Goal: Task Accomplishment & Management: Use online tool/utility

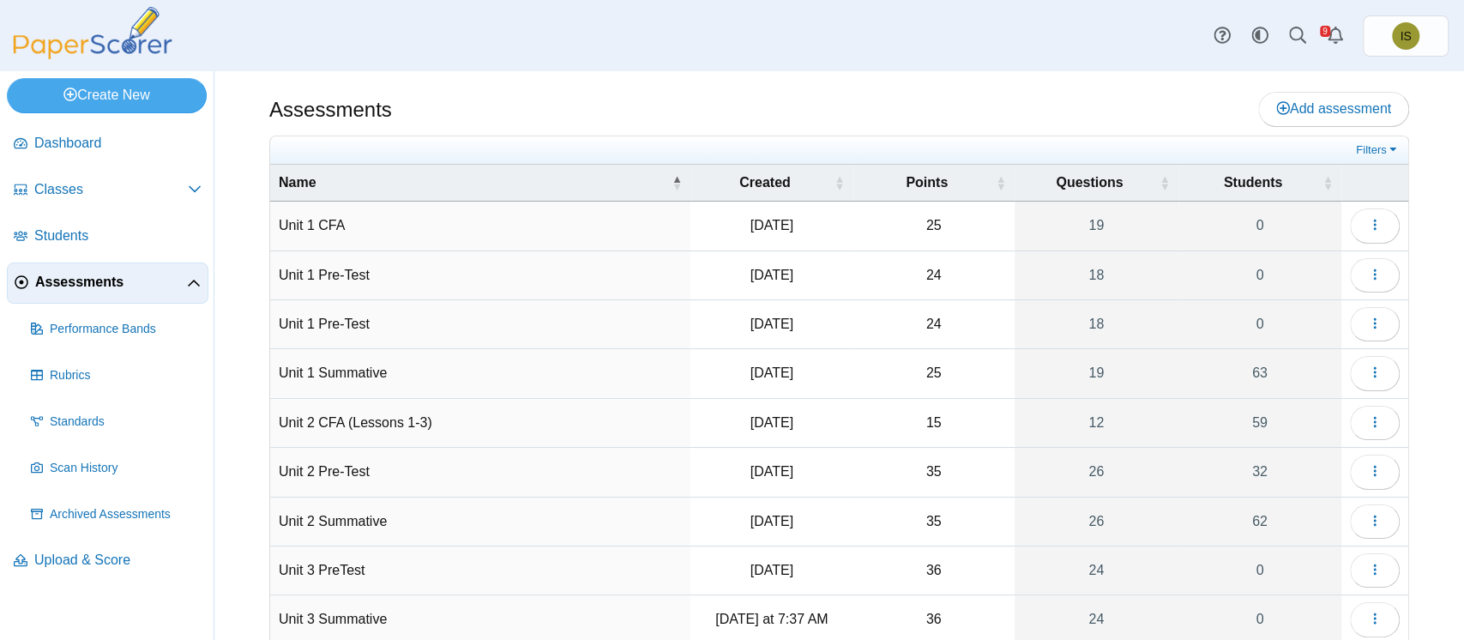
scroll to position [96, 0]
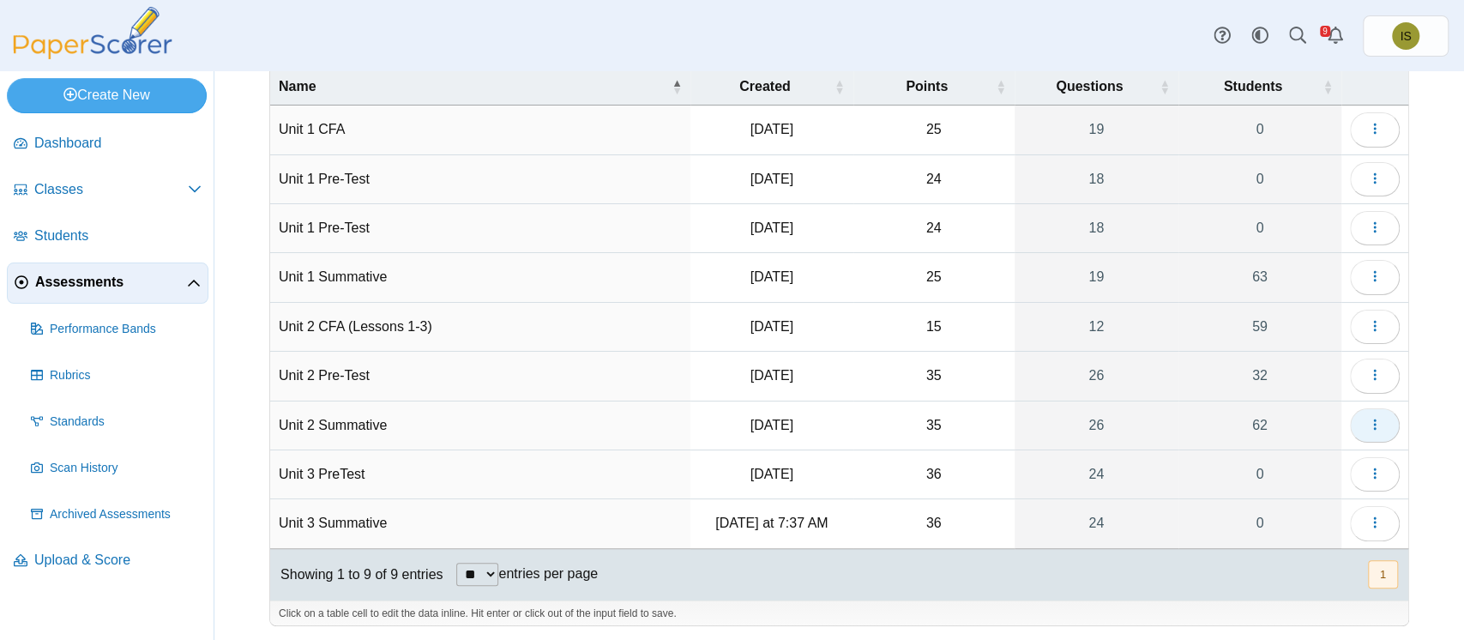
click at [1368, 418] on icon "button" at bounding box center [1375, 425] width 14 height 14
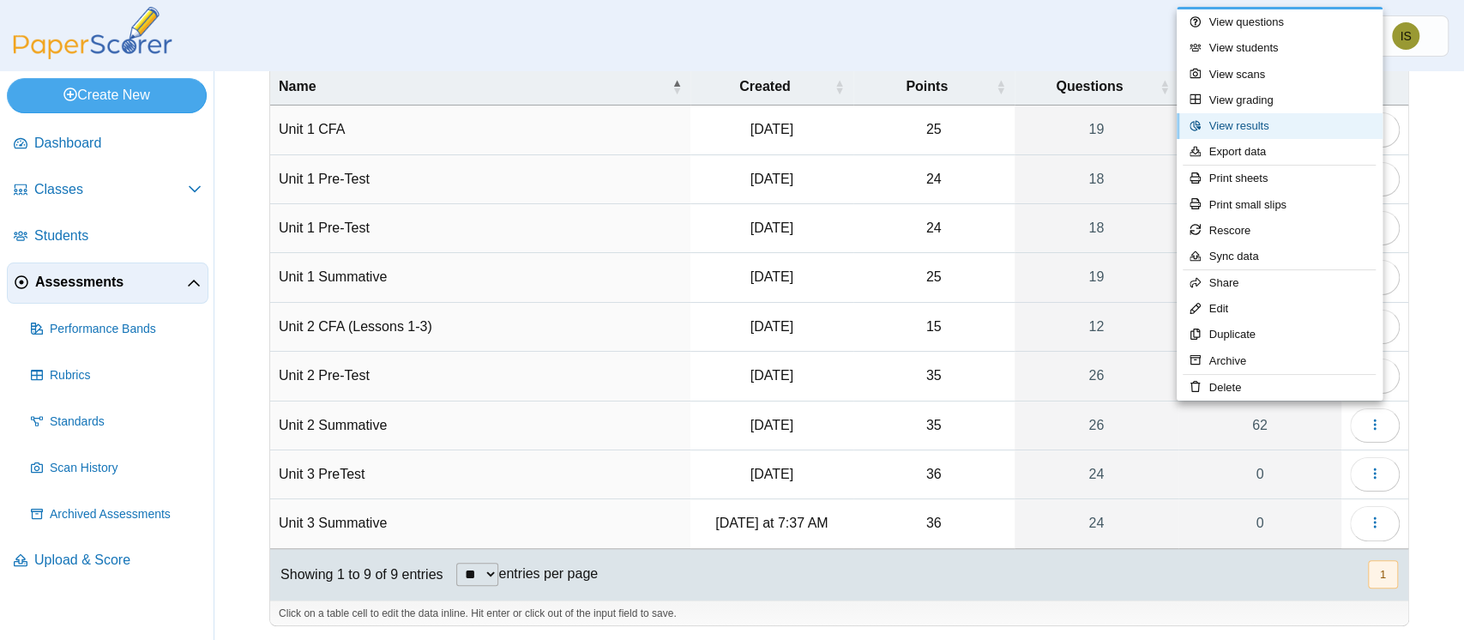
click at [1256, 123] on link "View results" at bounding box center [1279, 126] width 206 height 26
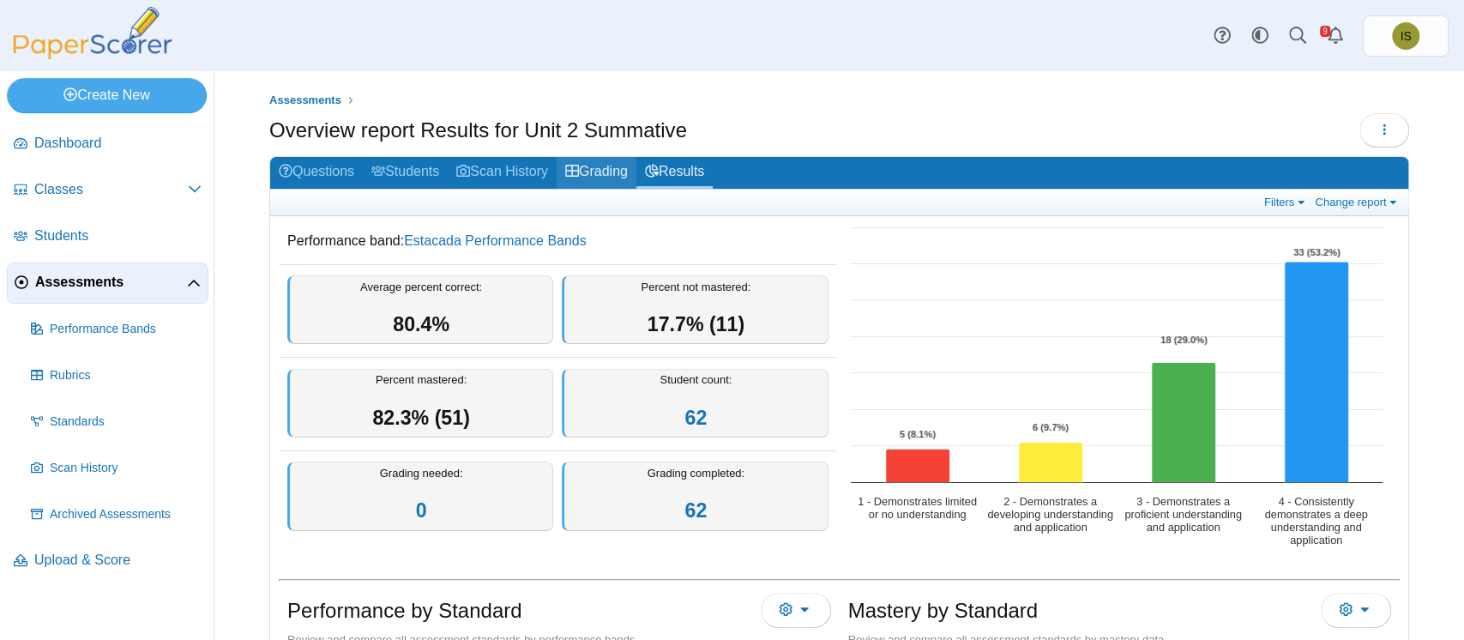
click at [599, 164] on link "Grading" at bounding box center [596, 173] width 80 height 32
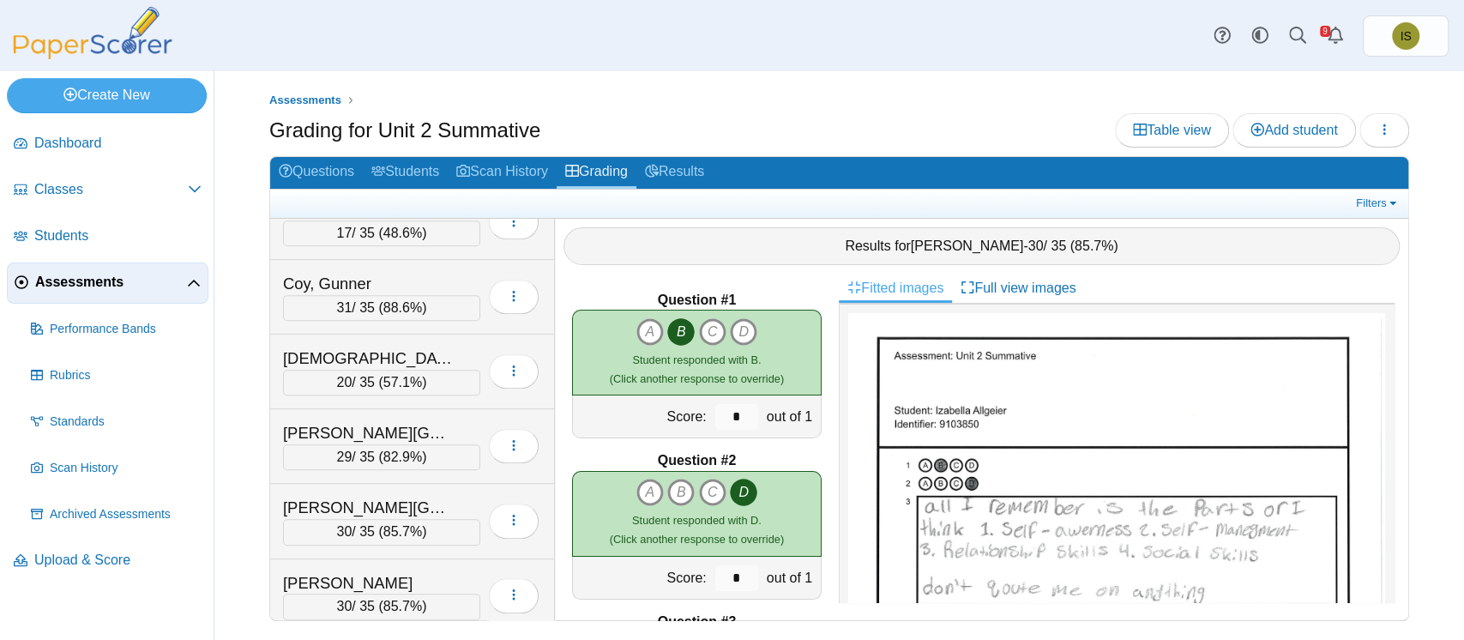
scroll to position [557, 0]
click at [458, 340] on div "Cruz-Bautista, Izzy 20 / 35 ( 57.1% ) Loading…" at bounding box center [412, 371] width 285 height 75
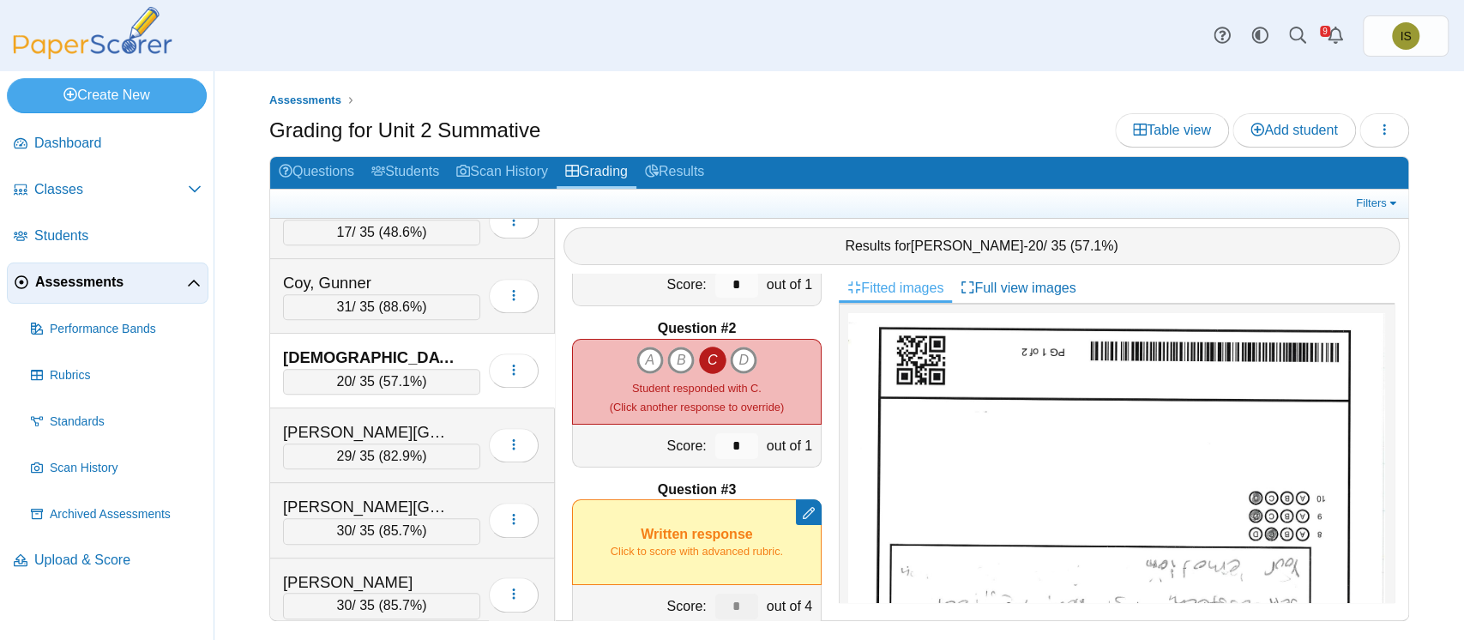
scroll to position [134, 0]
click at [667, 346] on icon "B" at bounding box center [680, 358] width 27 height 27
click at [707, 348] on icon "C" at bounding box center [712, 358] width 27 height 27
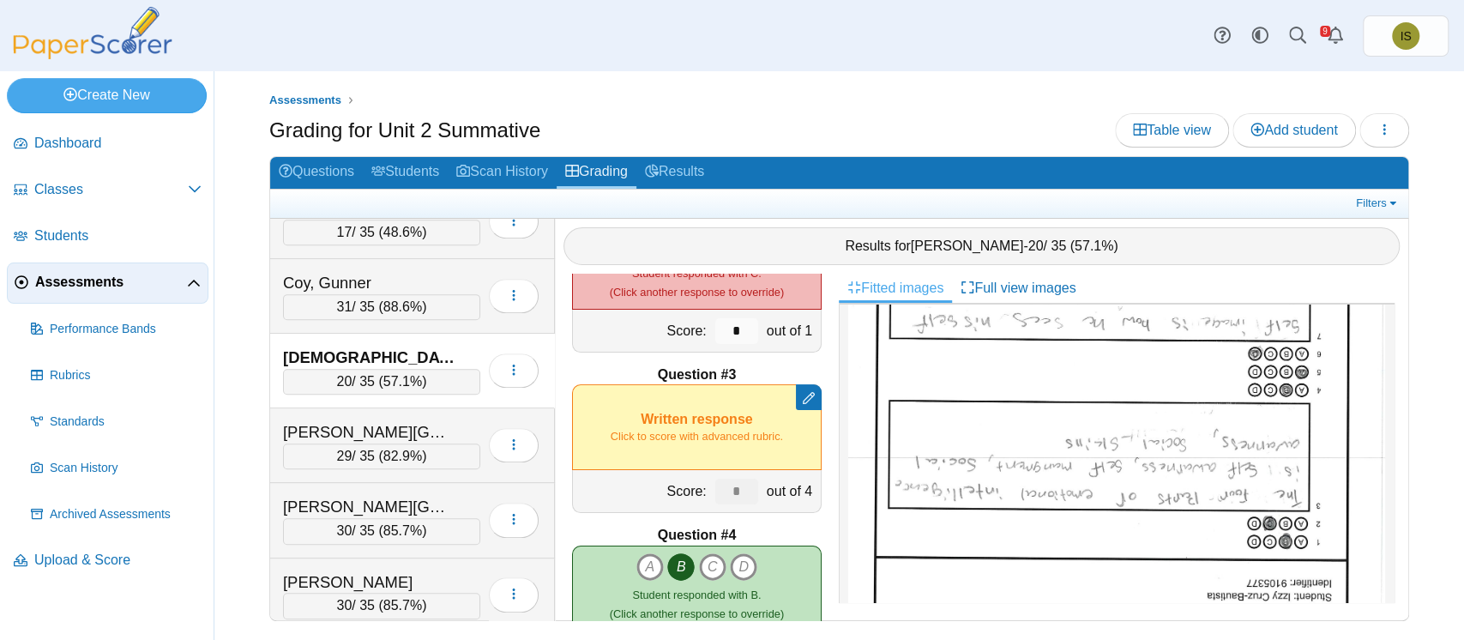
scroll to position [302, 0]
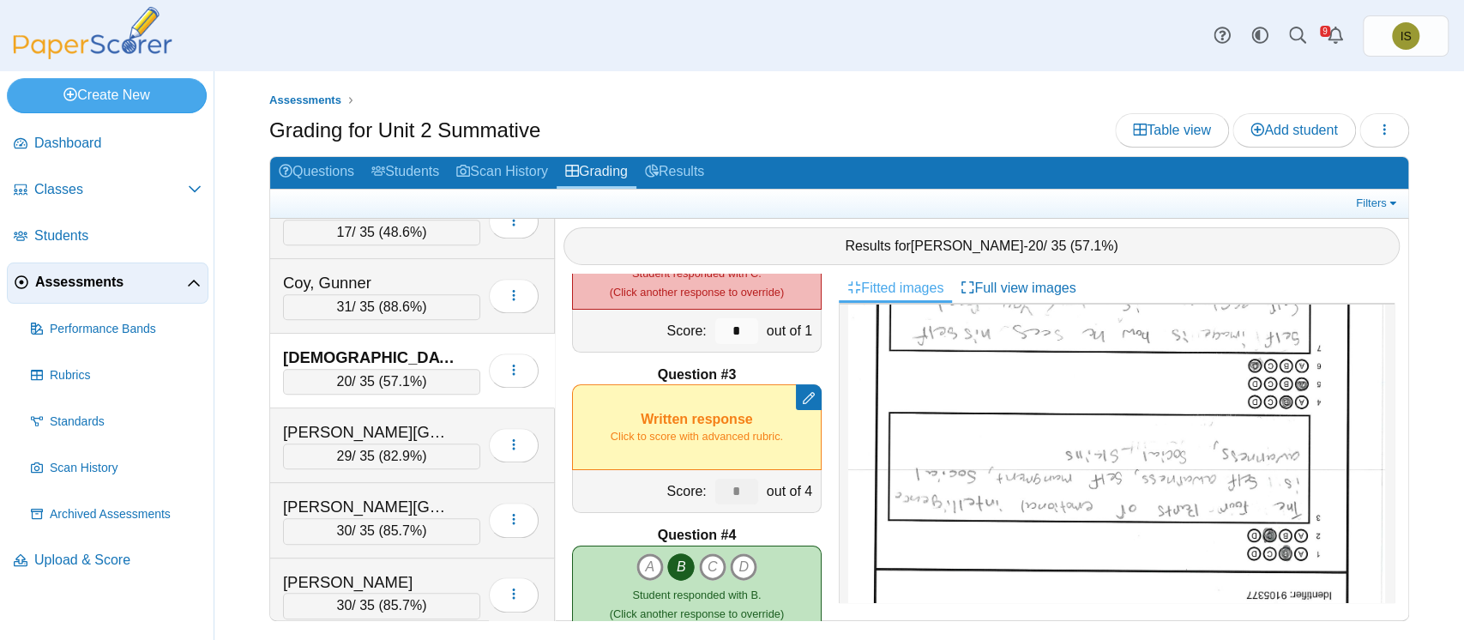
click at [718, 419] on div "Remove manual score Written response Click to score with advanced rubric." at bounding box center [697, 427] width 250 height 86
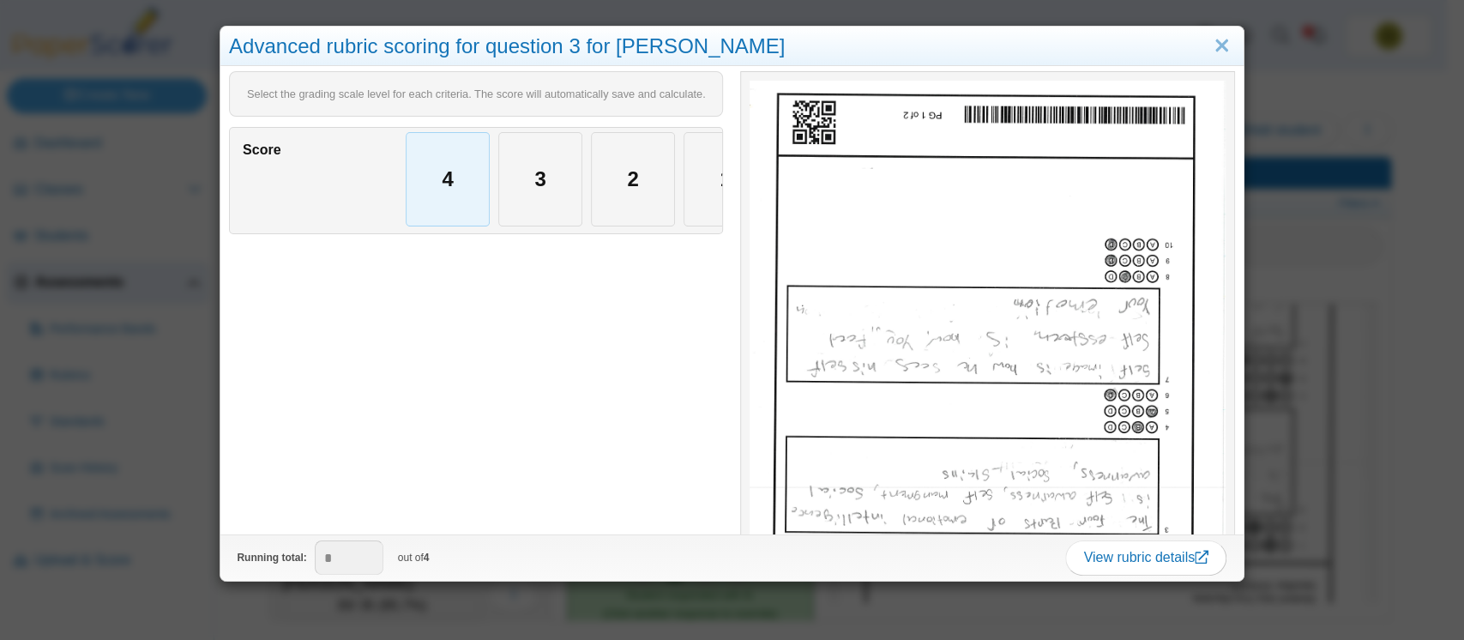
click at [424, 183] on div "4" at bounding box center [447, 179] width 82 height 93
type input "*"
click at [1208, 45] on link "Close" at bounding box center [1221, 46] width 27 height 29
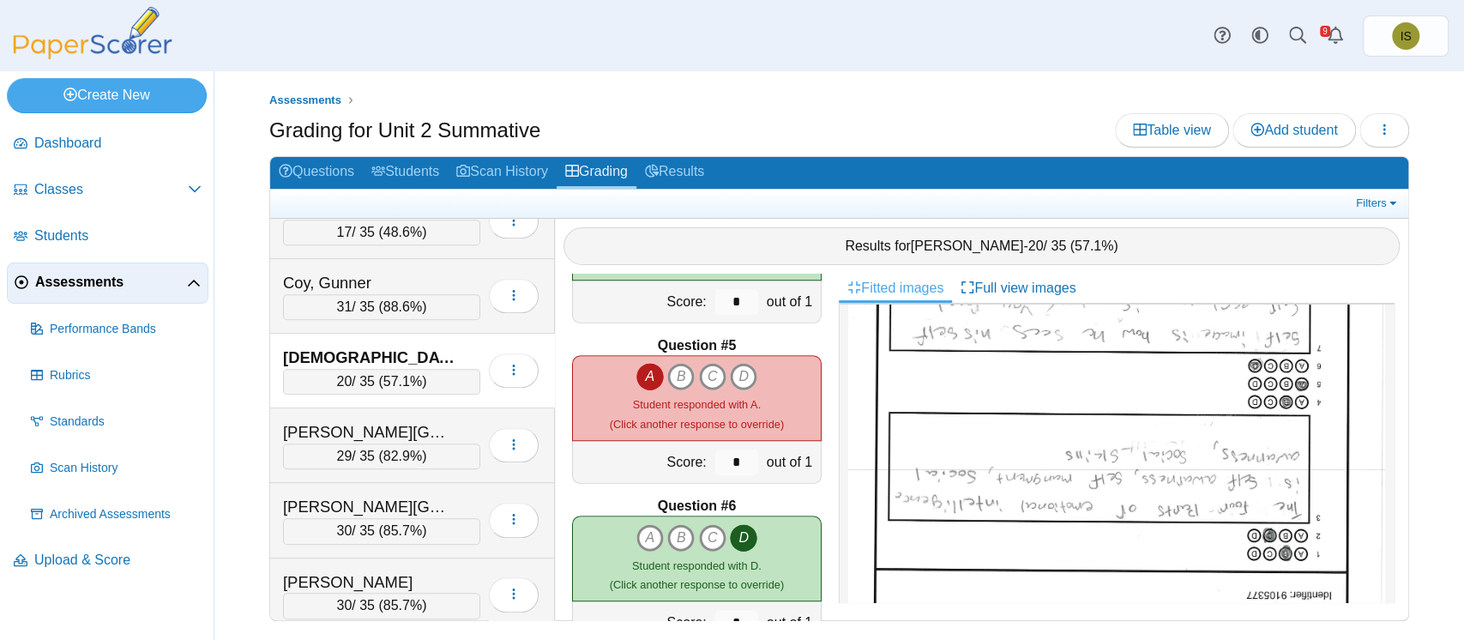
scroll to position [605, 0]
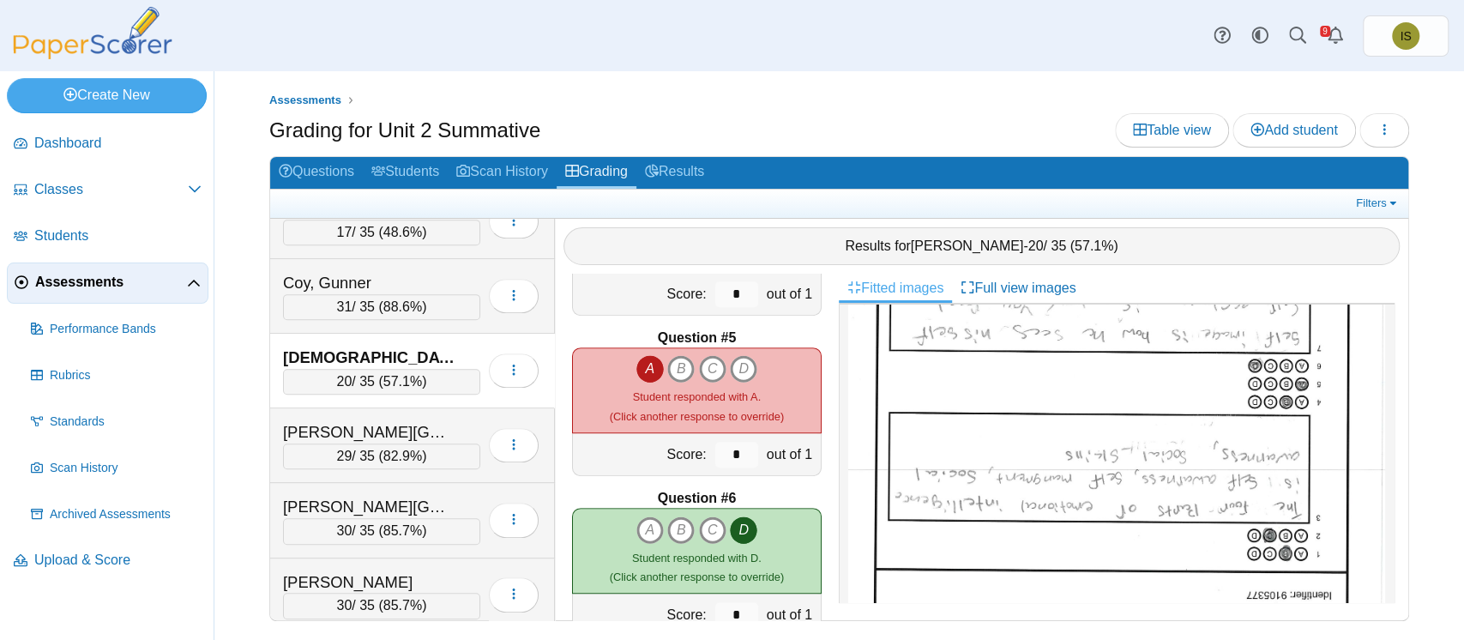
click at [647, 355] on icon "A" at bounding box center [649, 368] width 27 height 27
click at [740, 361] on icon "D" at bounding box center [743, 368] width 27 height 27
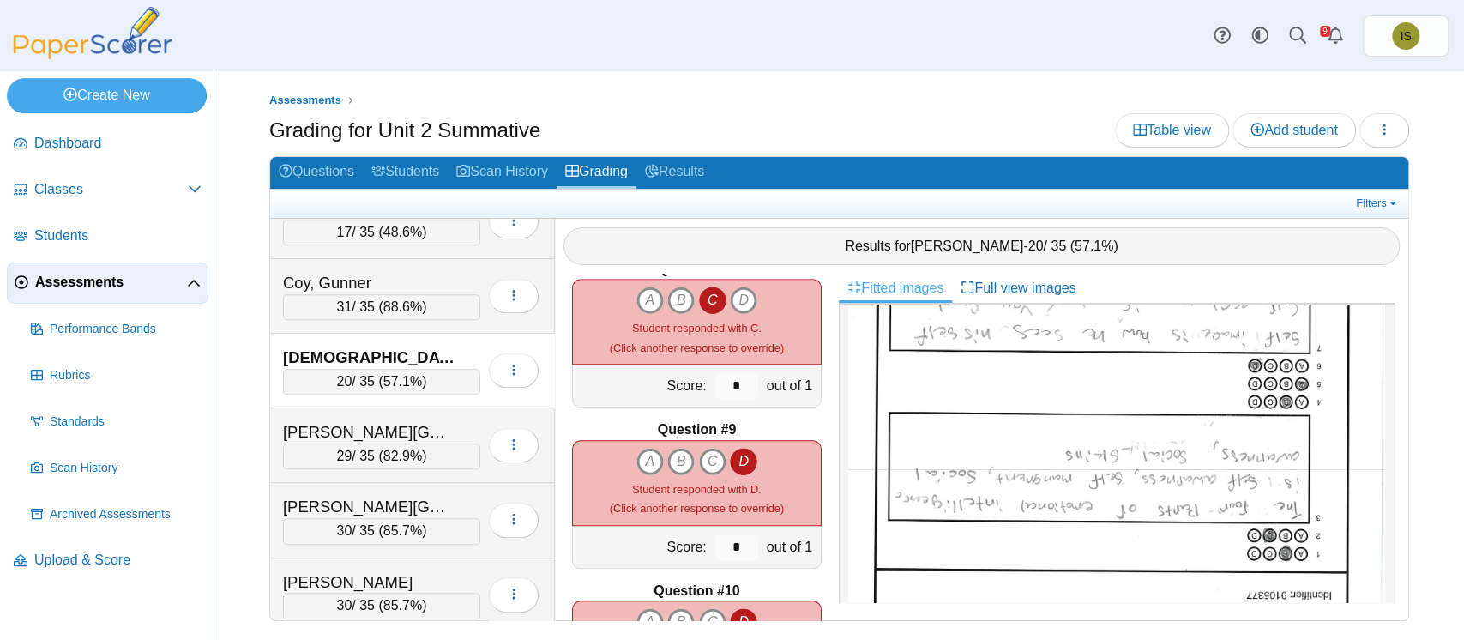
scroll to position [1157, 0]
click at [701, 460] on icon "C" at bounding box center [712, 460] width 27 height 27
click at [743, 459] on icon "D" at bounding box center [743, 460] width 27 height 27
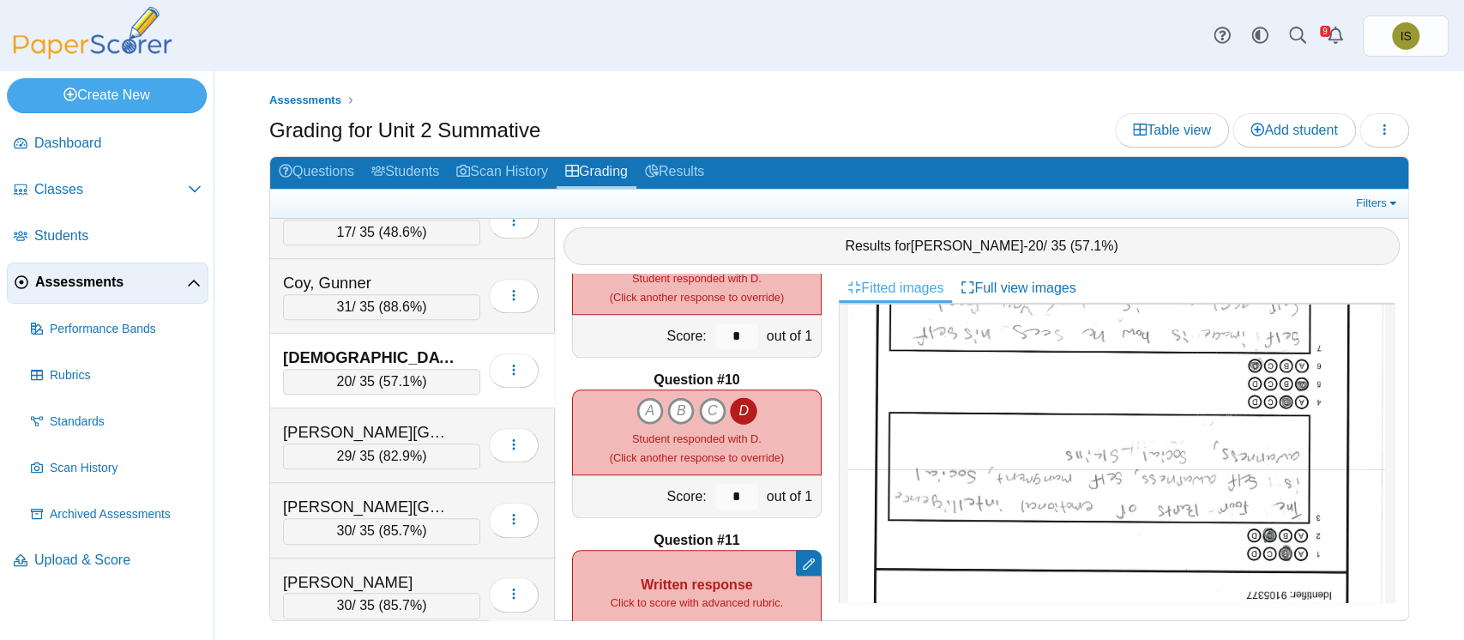
scroll to position [1369, 0]
click at [636, 407] on icon "A" at bounding box center [649, 408] width 27 height 27
click at [737, 409] on icon "D" at bounding box center [743, 408] width 27 height 27
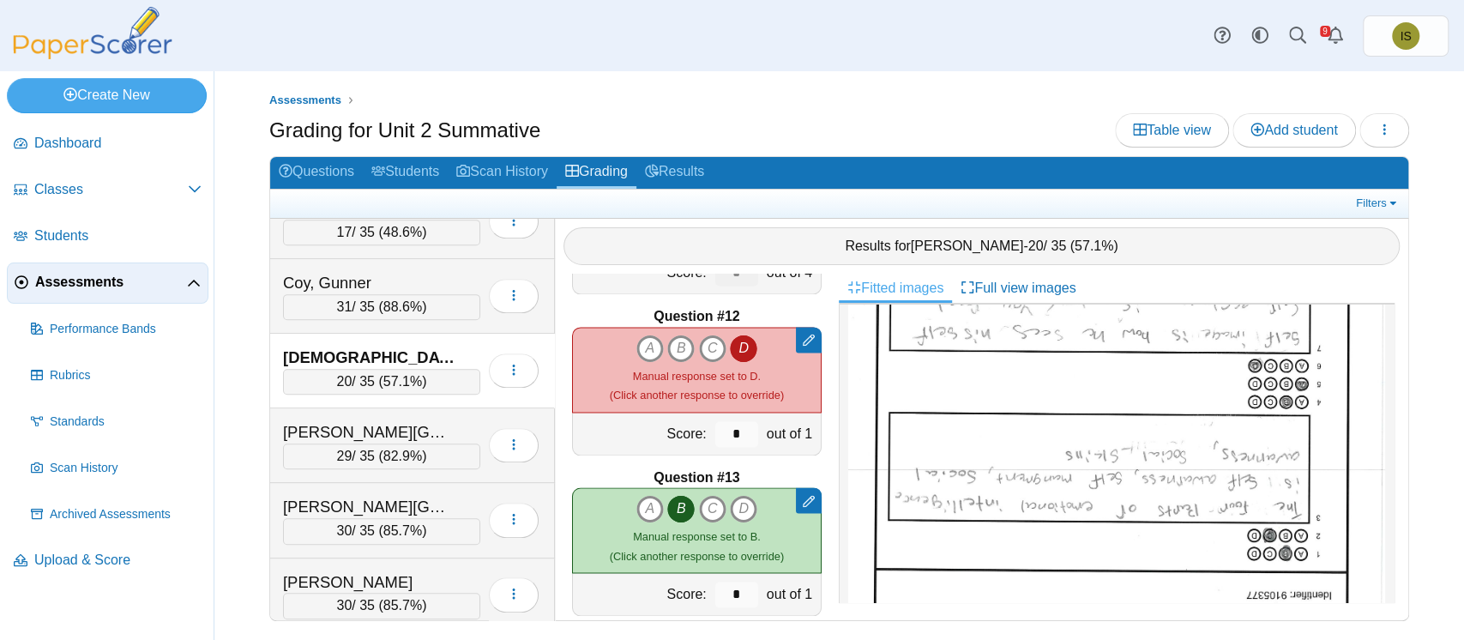
scroll to position [1753, 0]
click at [670, 341] on icon "B" at bounding box center [680, 346] width 27 height 27
click at [741, 346] on icon "D" at bounding box center [743, 346] width 27 height 27
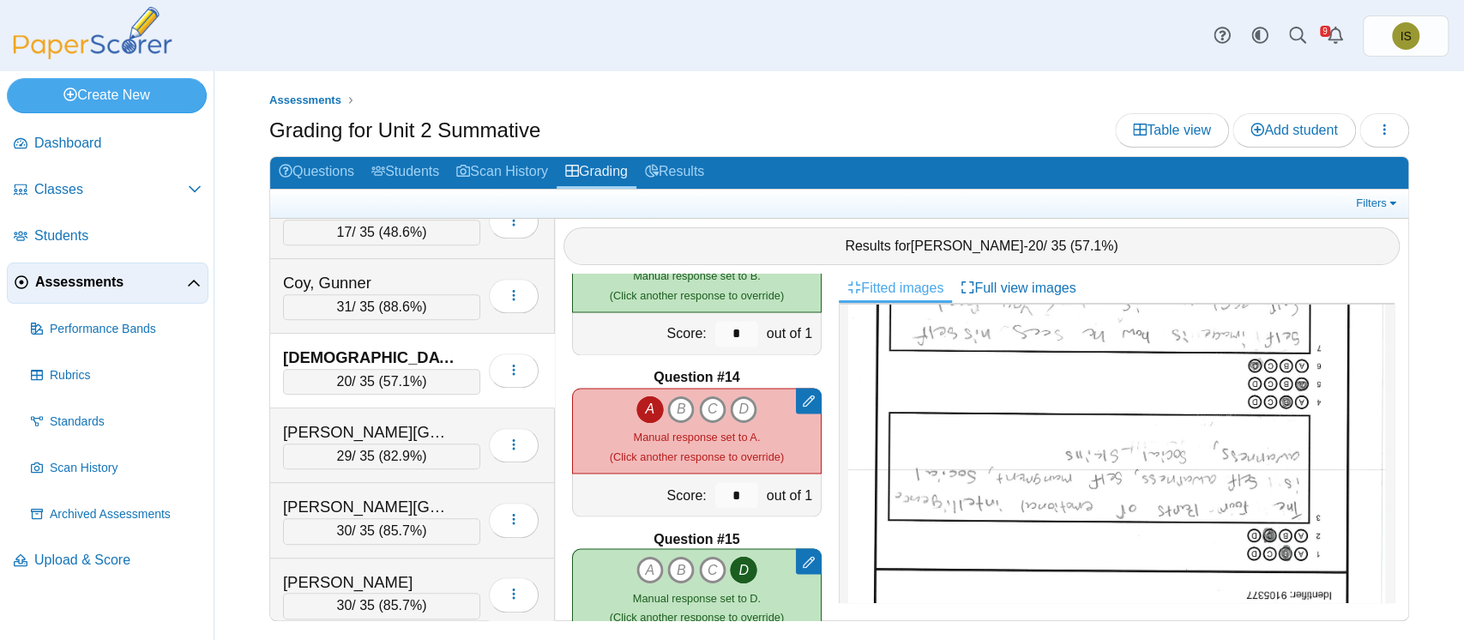
scroll to position [2013, 0]
click at [620, 405] on div "A B C D Manual response set to A." at bounding box center [697, 429] width 174 height 70
click at [641, 408] on icon "A" at bounding box center [649, 407] width 27 height 27
click at [667, 412] on icon "B" at bounding box center [680, 407] width 27 height 27
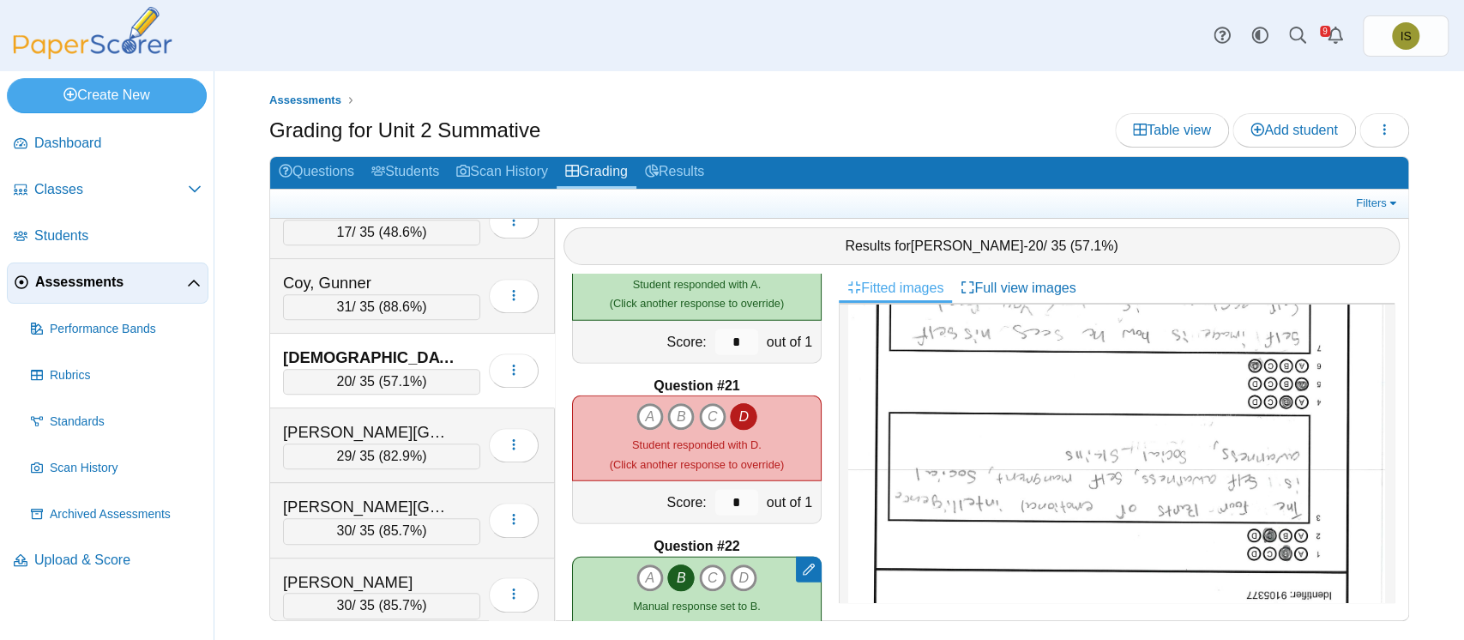
scroll to position [3143, 0]
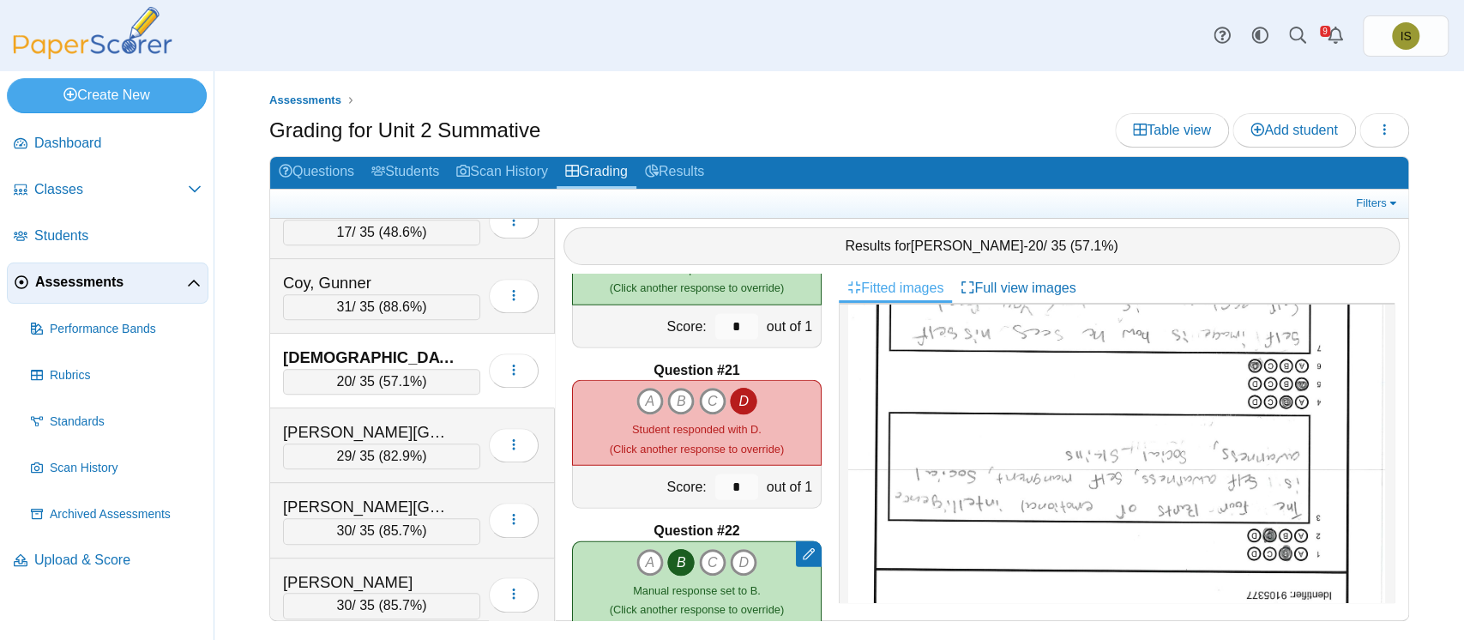
click at [734, 406] on icon "D" at bounding box center [743, 401] width 27 height 27
click at [667, 394] on icon "B" at bounding box center [680, 401] width 27 height 27
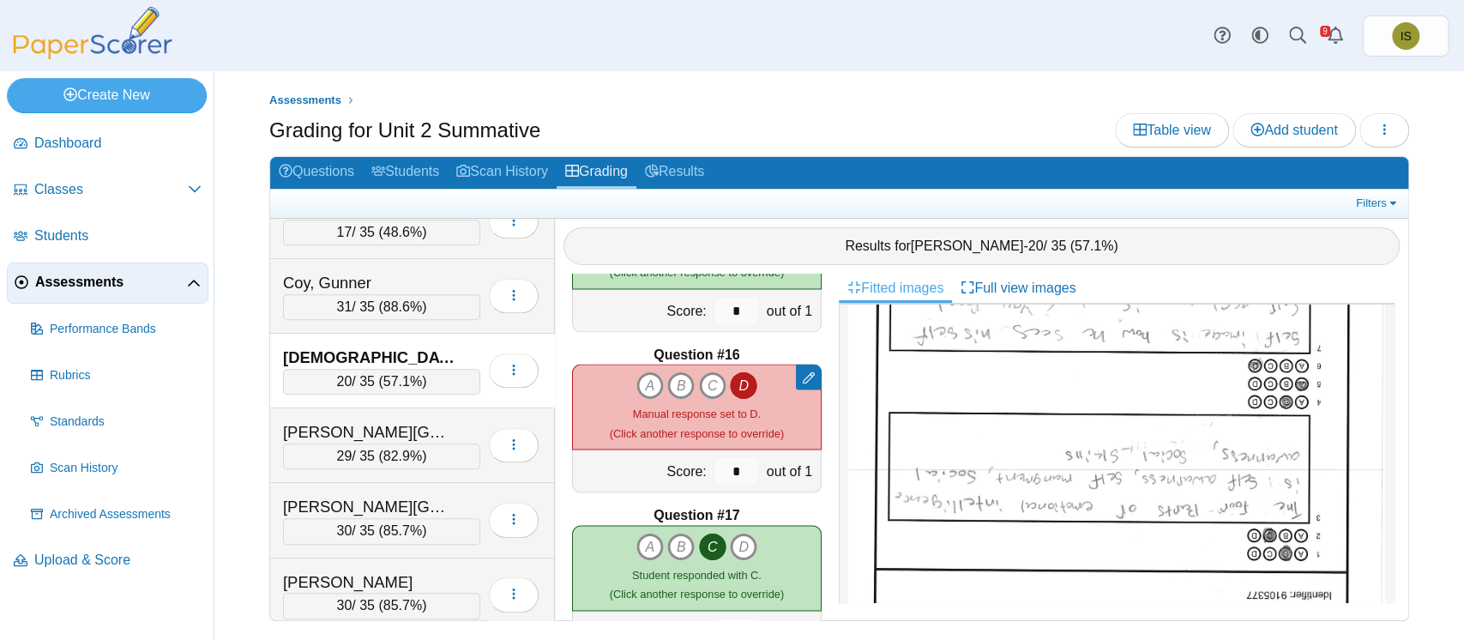
scroll to position [2354, 0]
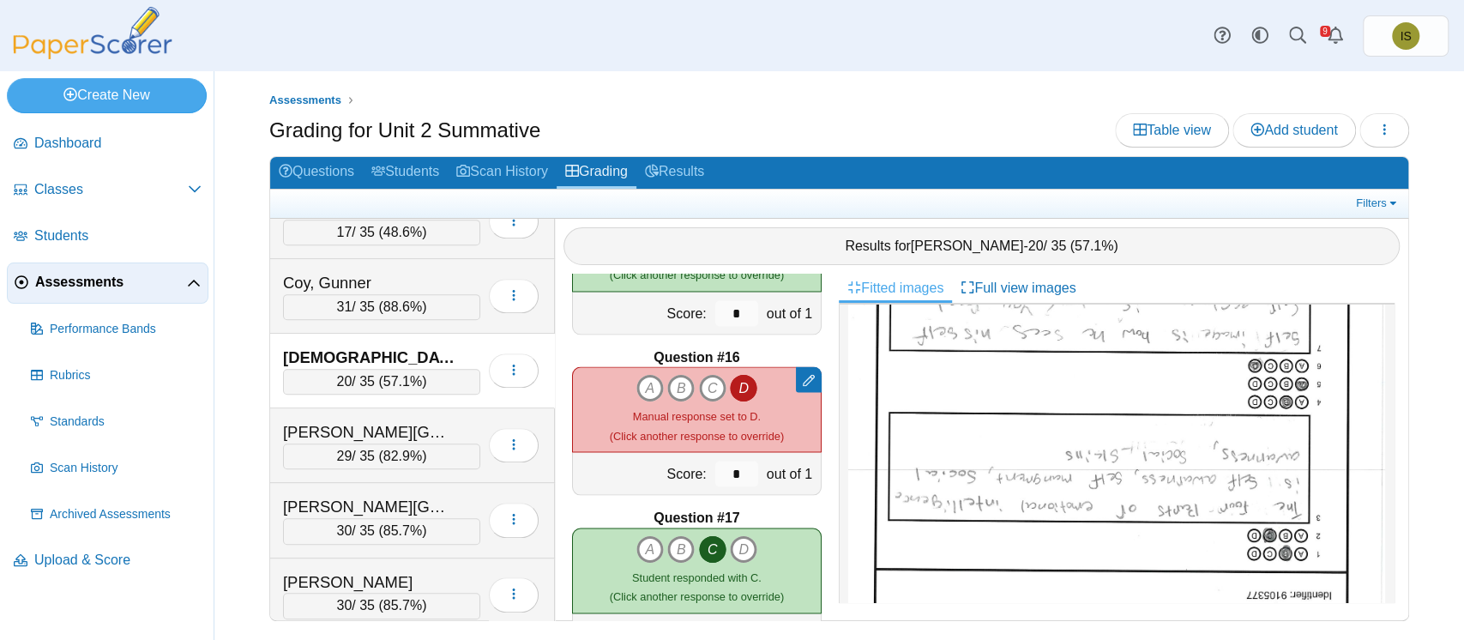
click at [738, 390] on icon "D" at bounding box center [743, 387] width 27 height 27
click at [645, 388] on icon "A" at bounding box center [649, 387] width 27 height 27
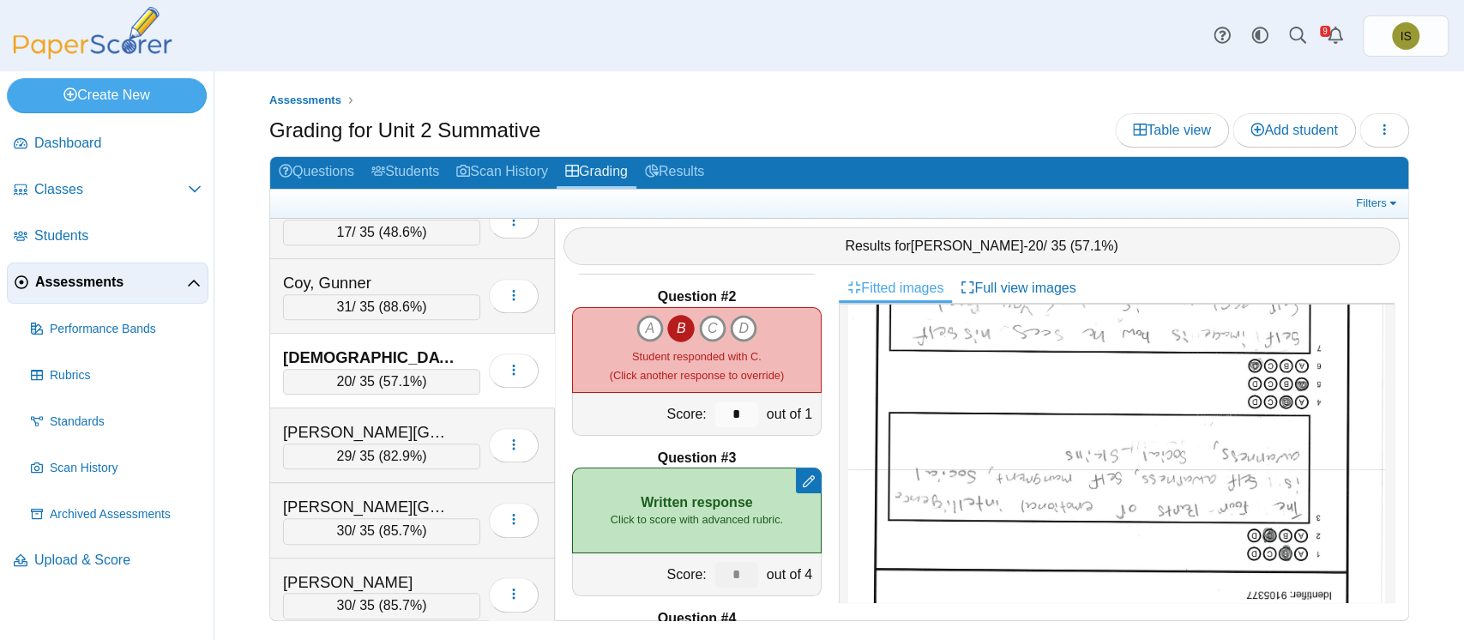
scroll to position [0, 0]
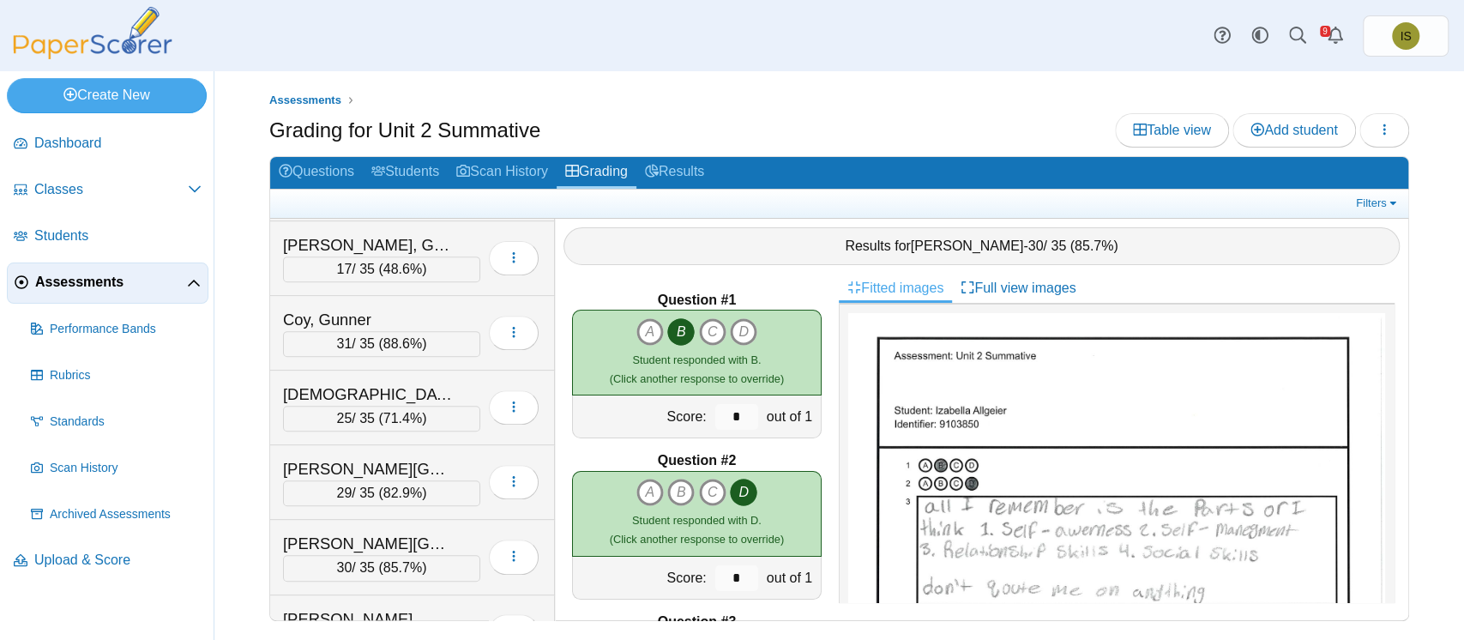
scroll to position [522, 0]
click at [700, 173] on link "Results" at bounding box center [674, 173] width 76 height 32
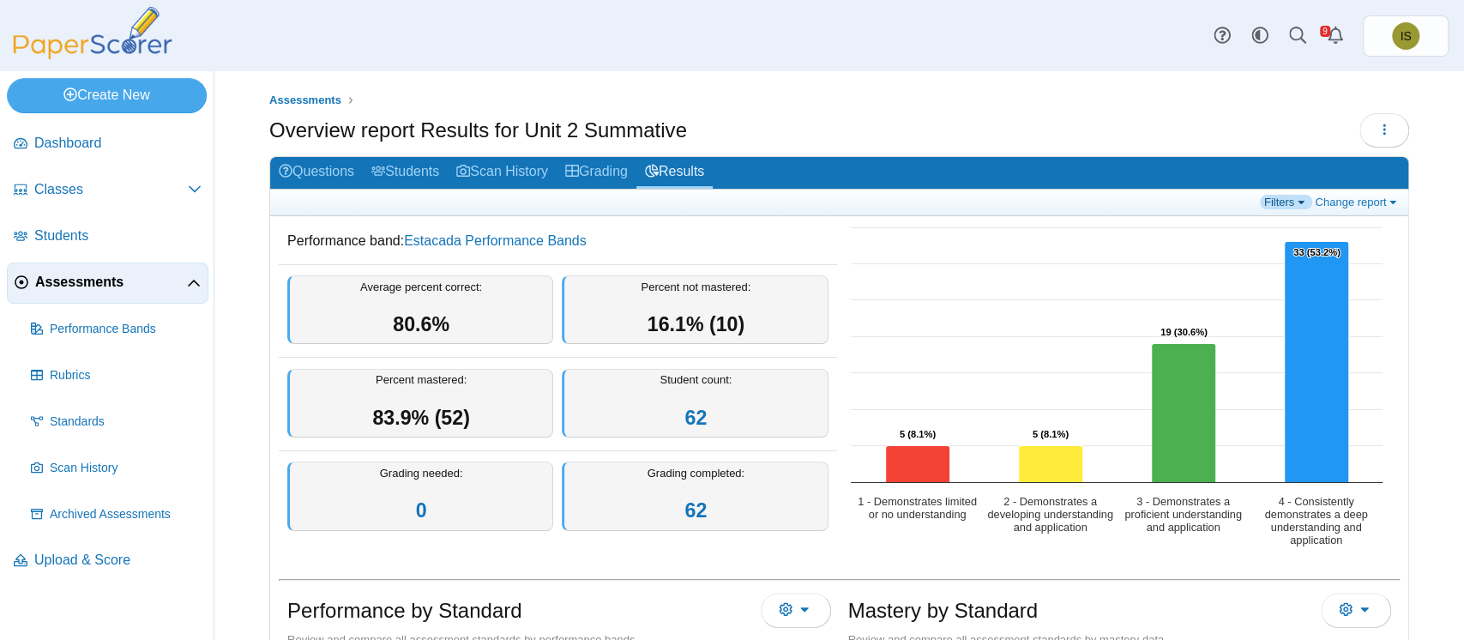
click at [1263, 195] on link "Filters" at bounding box center [1286, 202] width 52 height 15
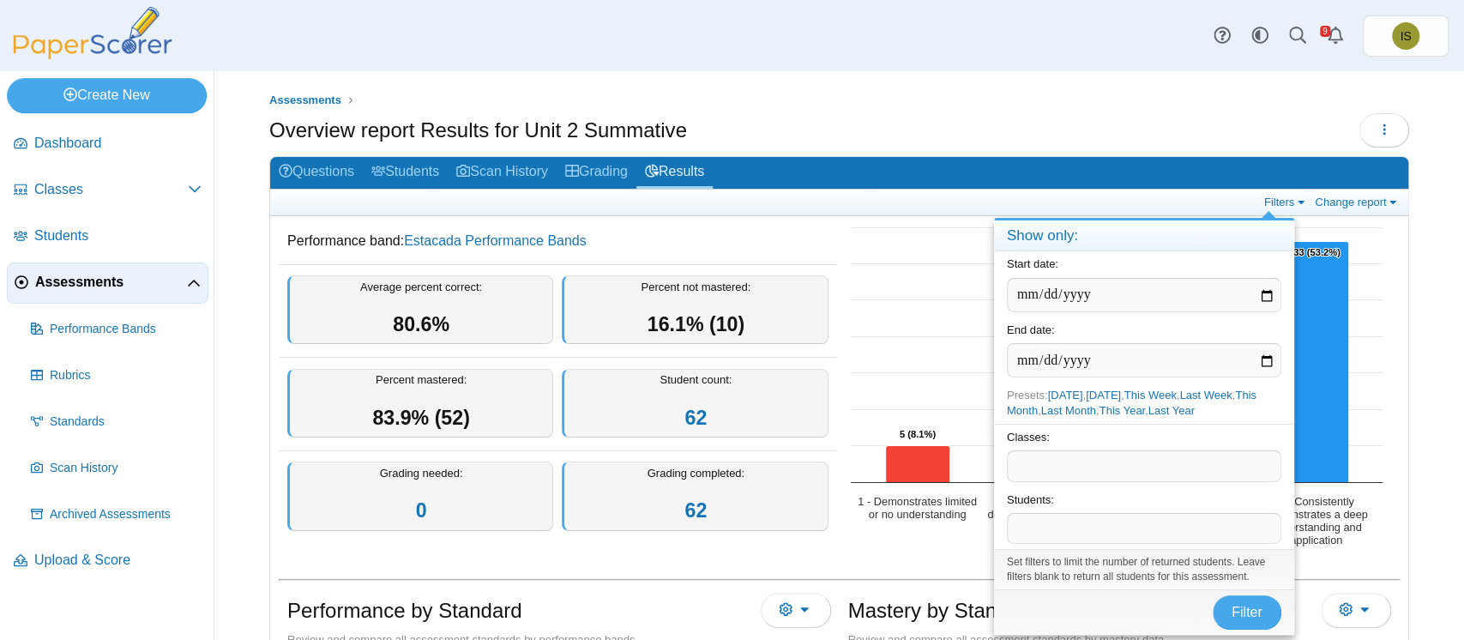
click at [1074, 527] on span at bounding box center [1144, 528] width 273 height 29
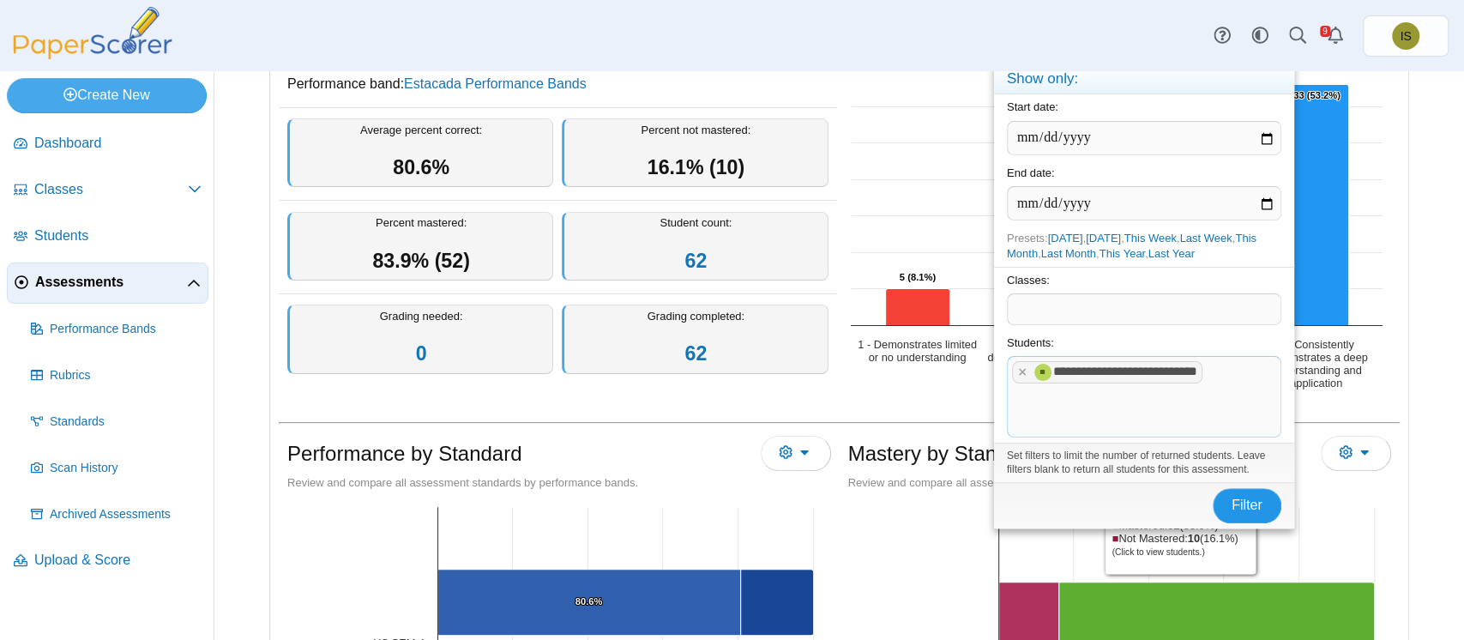
scroll to position [158, 0]
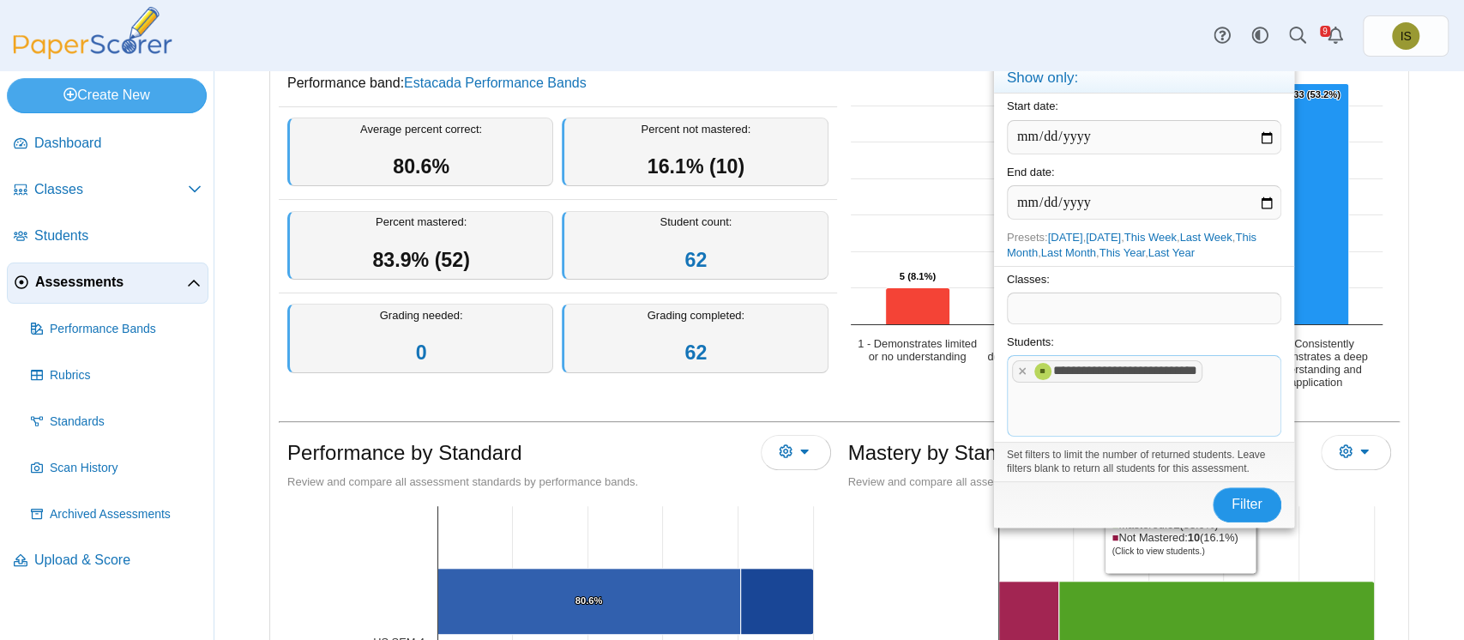
click at [1257, 496] on span "Filter" at bounding box center [1246, 503] width 31 height 15
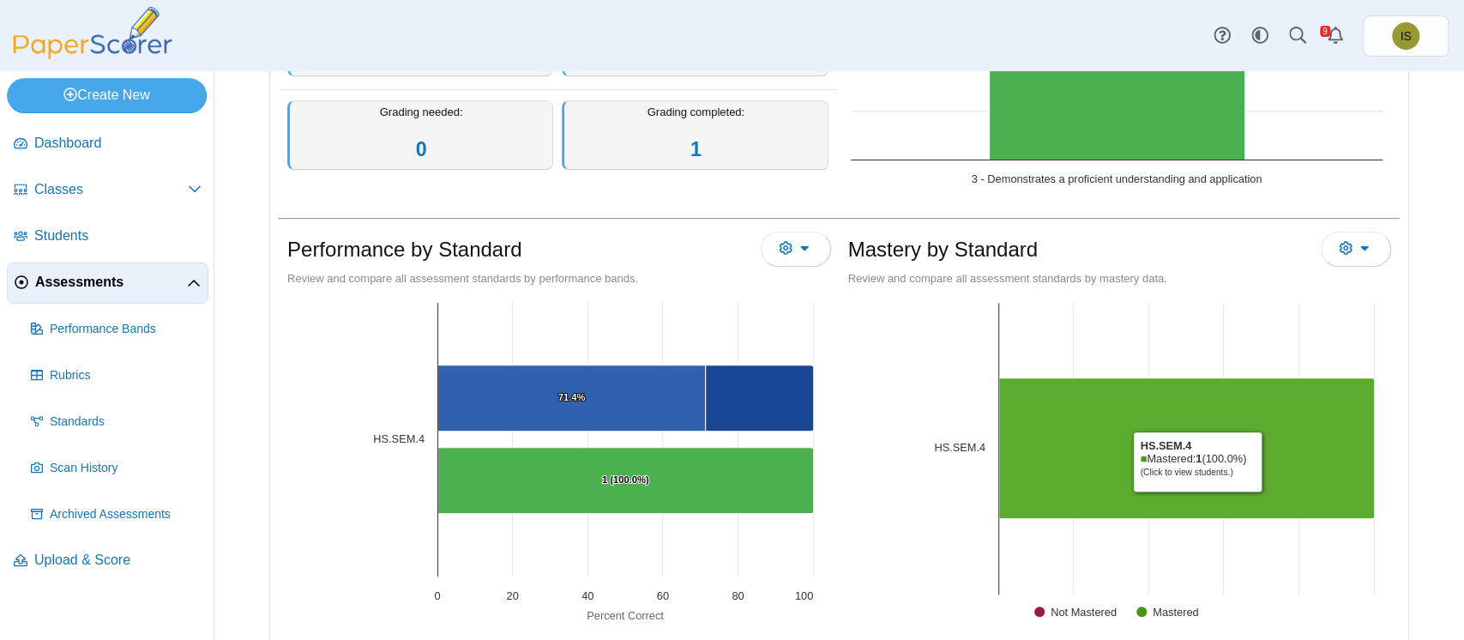
scroll to position [378, 0]
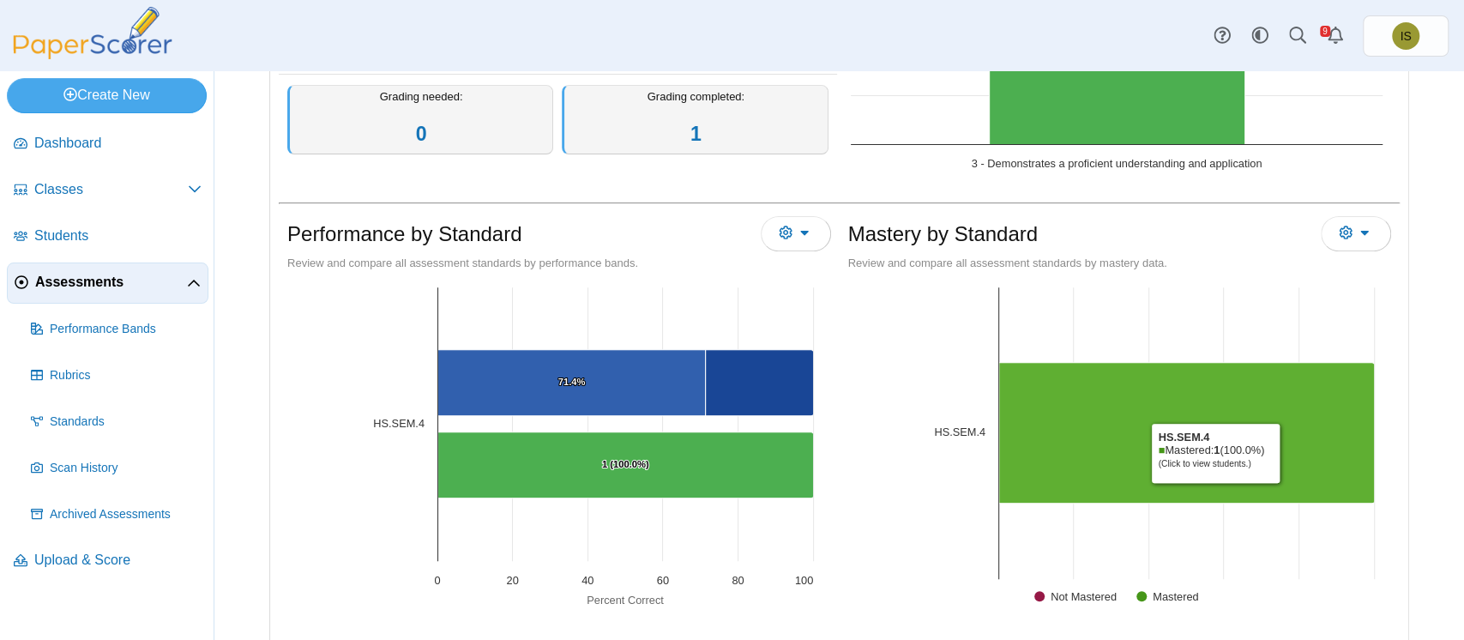
click at [1278, 443] on Mastered "[object Object], 1. Mastered." at bounding box center [1186, 433] width 376 height 141
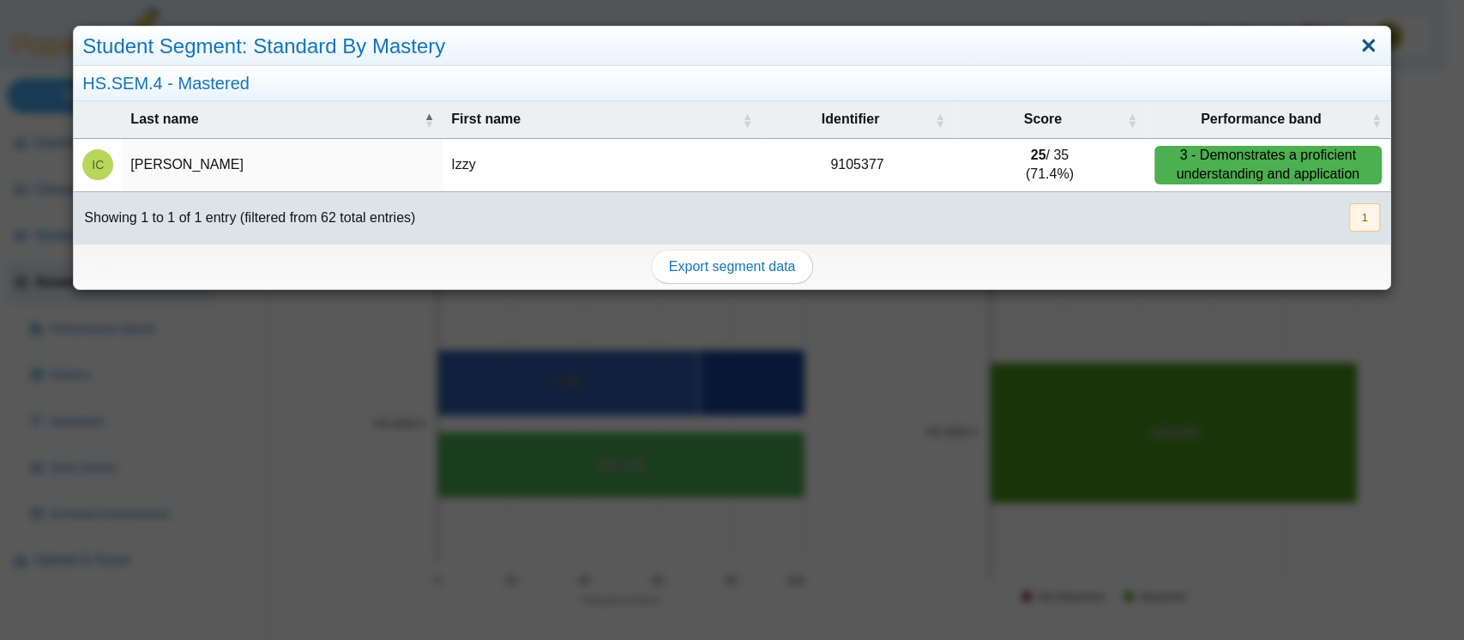
click at [1355, 42] on link "Close" at bounding box center [1368, 46] width 27 height 29
